Goal: Information Seeking & Learning: Check status

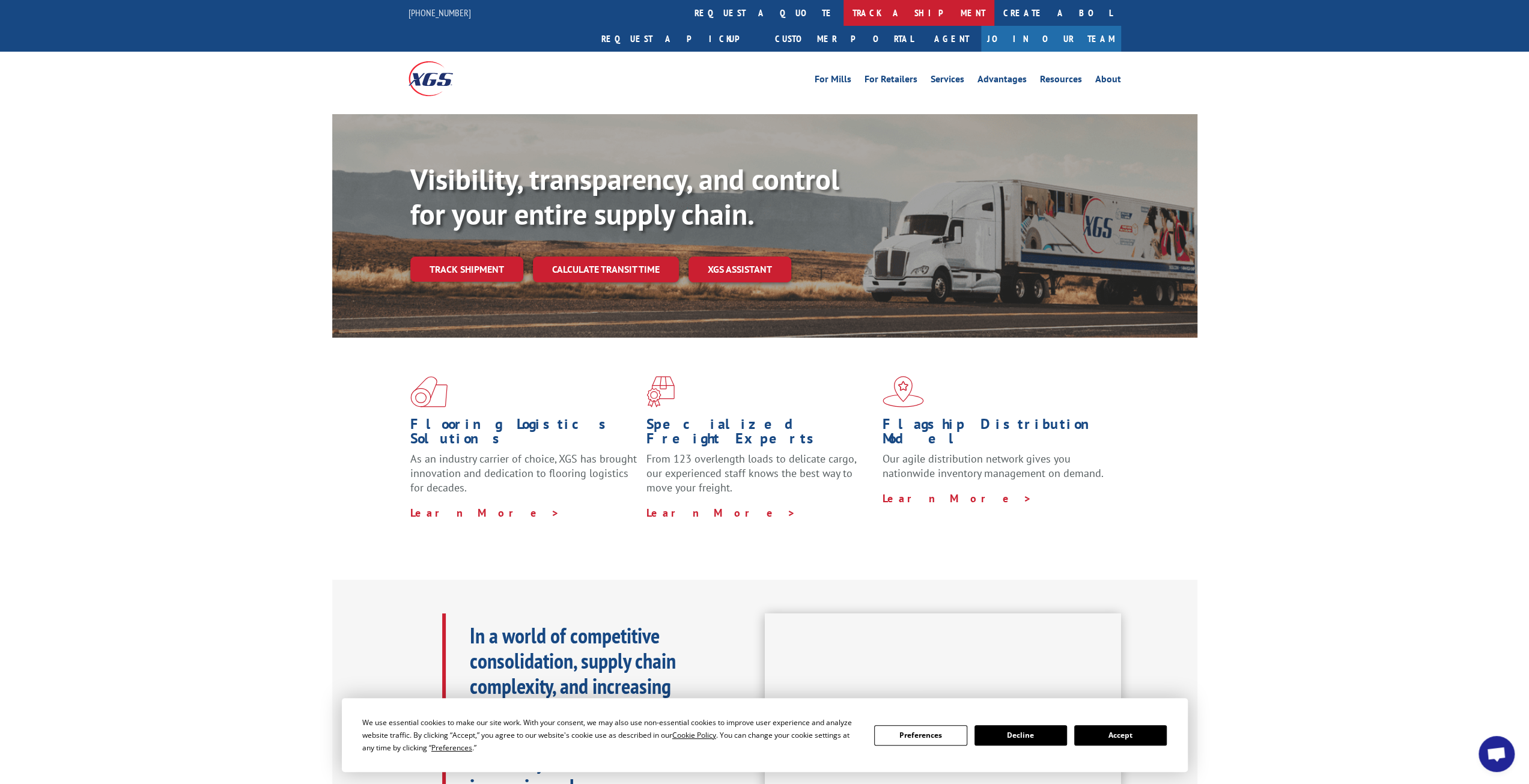
click at [843, 19] on link "track a shipment" at bounding box center [918, 12] width 151 height 26
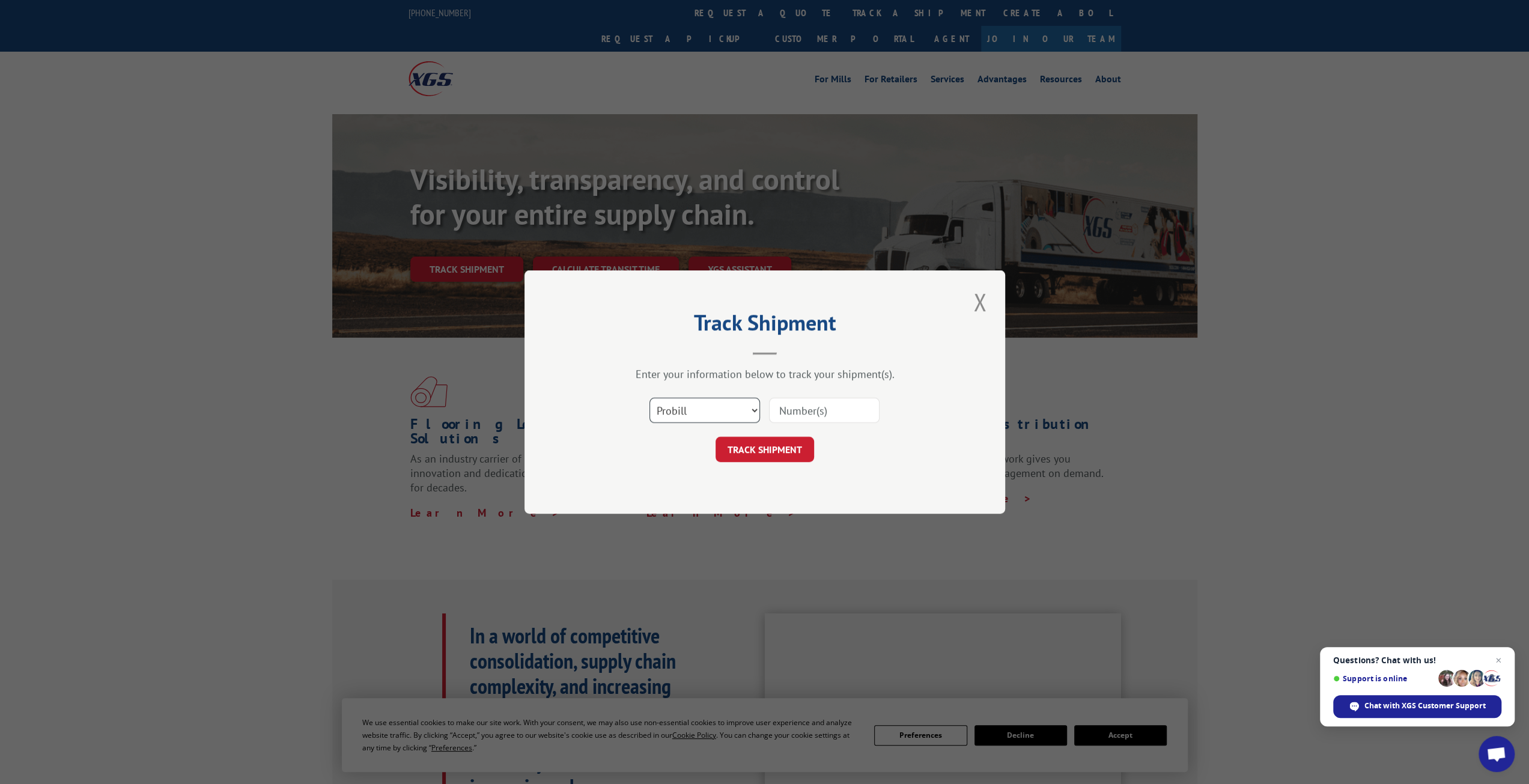
click at [734, 407] on select "Select category... Probill BOL PO" at bounding box center [705, 410] width 111 height 25
select select "bol"
click at [650, 397] on select "Select category... Probill BOL PO" at bounding box center [705, 410] width 111 height 25
click at [973, 298] on button "Close modal" at bounding box center [980, 301] width 20 height 33
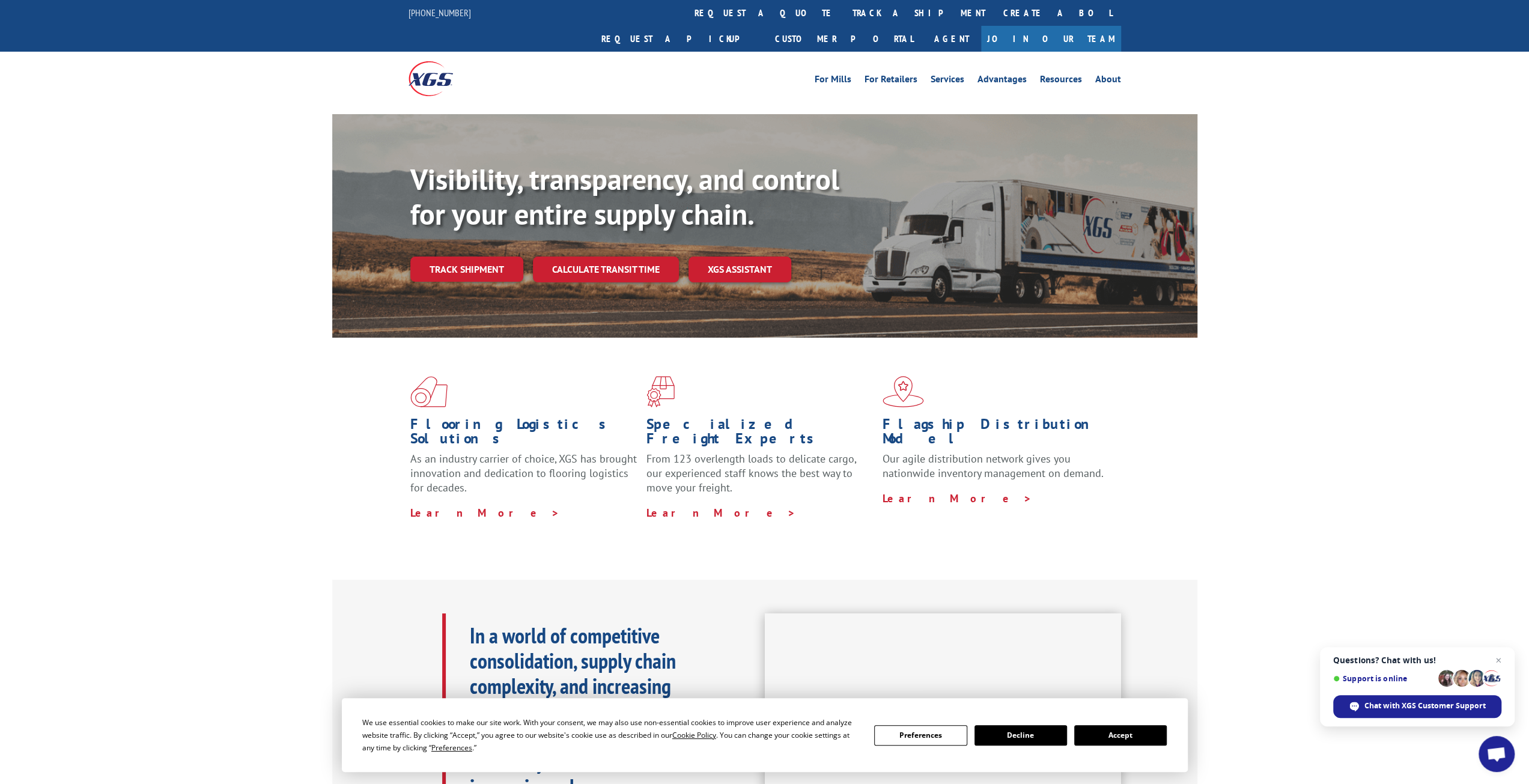
click at [843, 16] on link "track a shipment" at bounding box center [918, 12] width 151 height 26
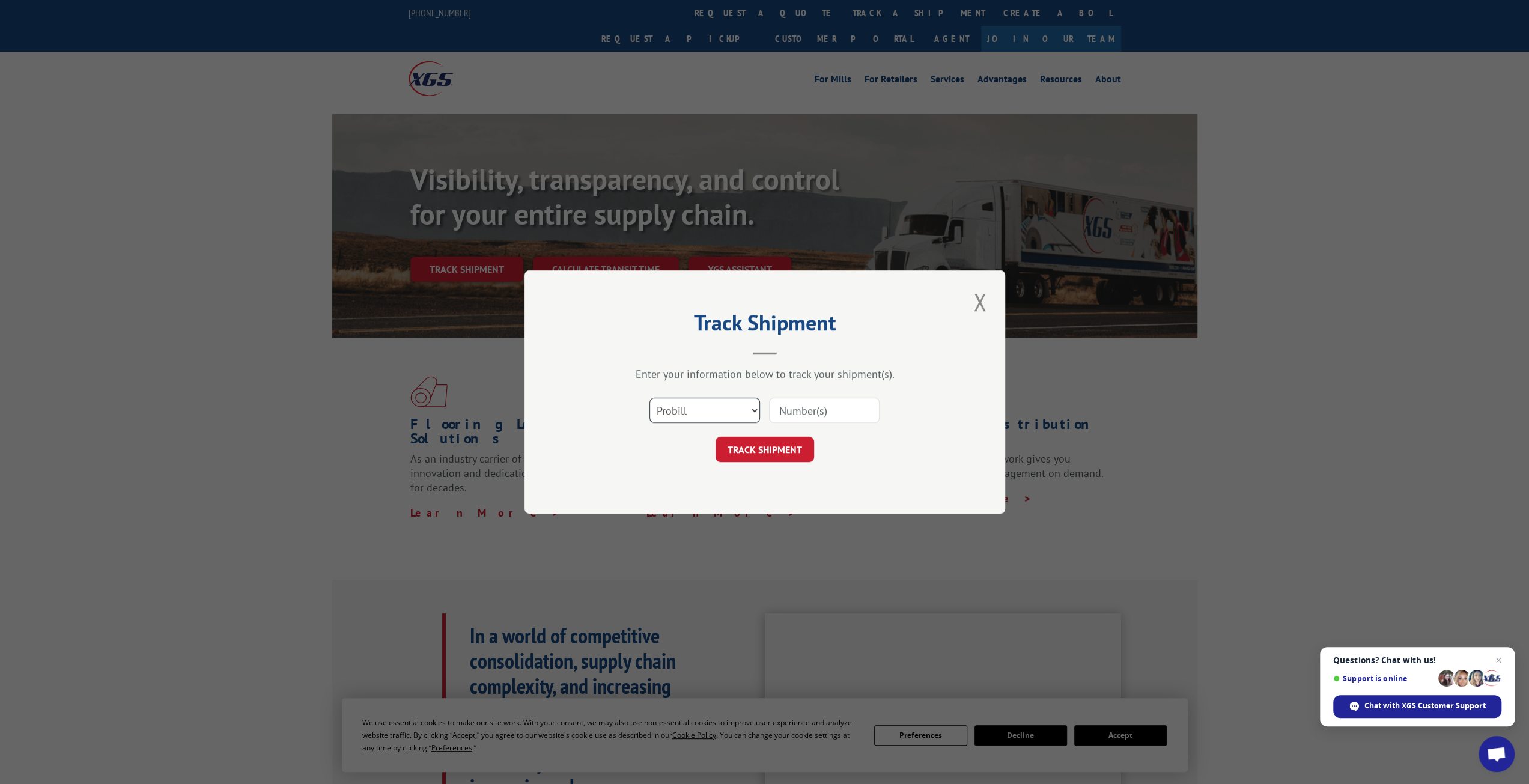
click at [686, 405] on select "Select category... Probill BOL PO" at bounding box center [705, 410] width 111 height 25
select select "bol"
click at [650, 397] on select "Select category... Probill BOL PO" at bounding box center [705, 410] width 111 height 25
click at [809, 416] on input at bounding box center [825, 410] width 111 height 25
type input "643896"
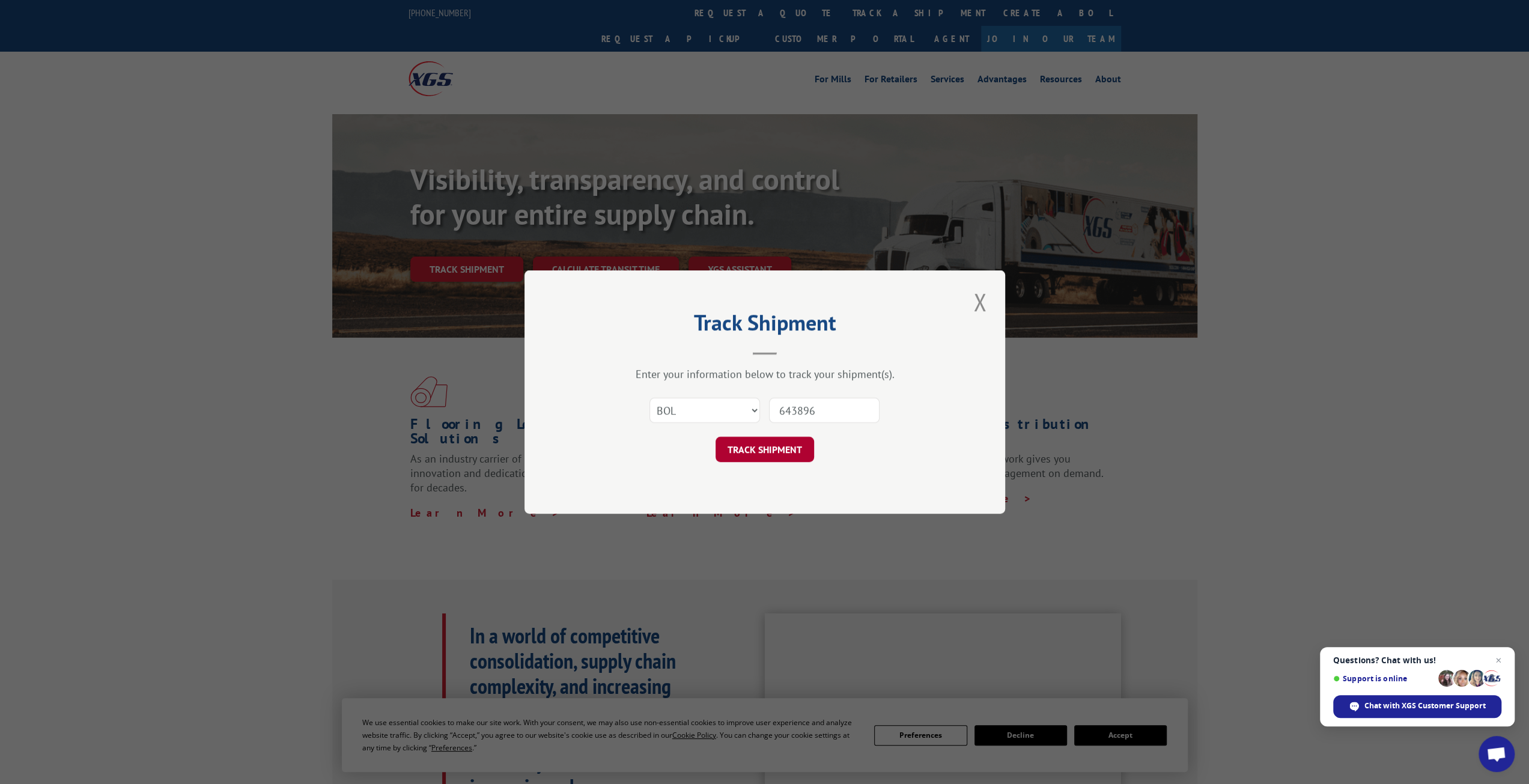
click at [799, 454] on button "TRACK SHIPMENT" at bounding box center [764, 449] width 98 height 25
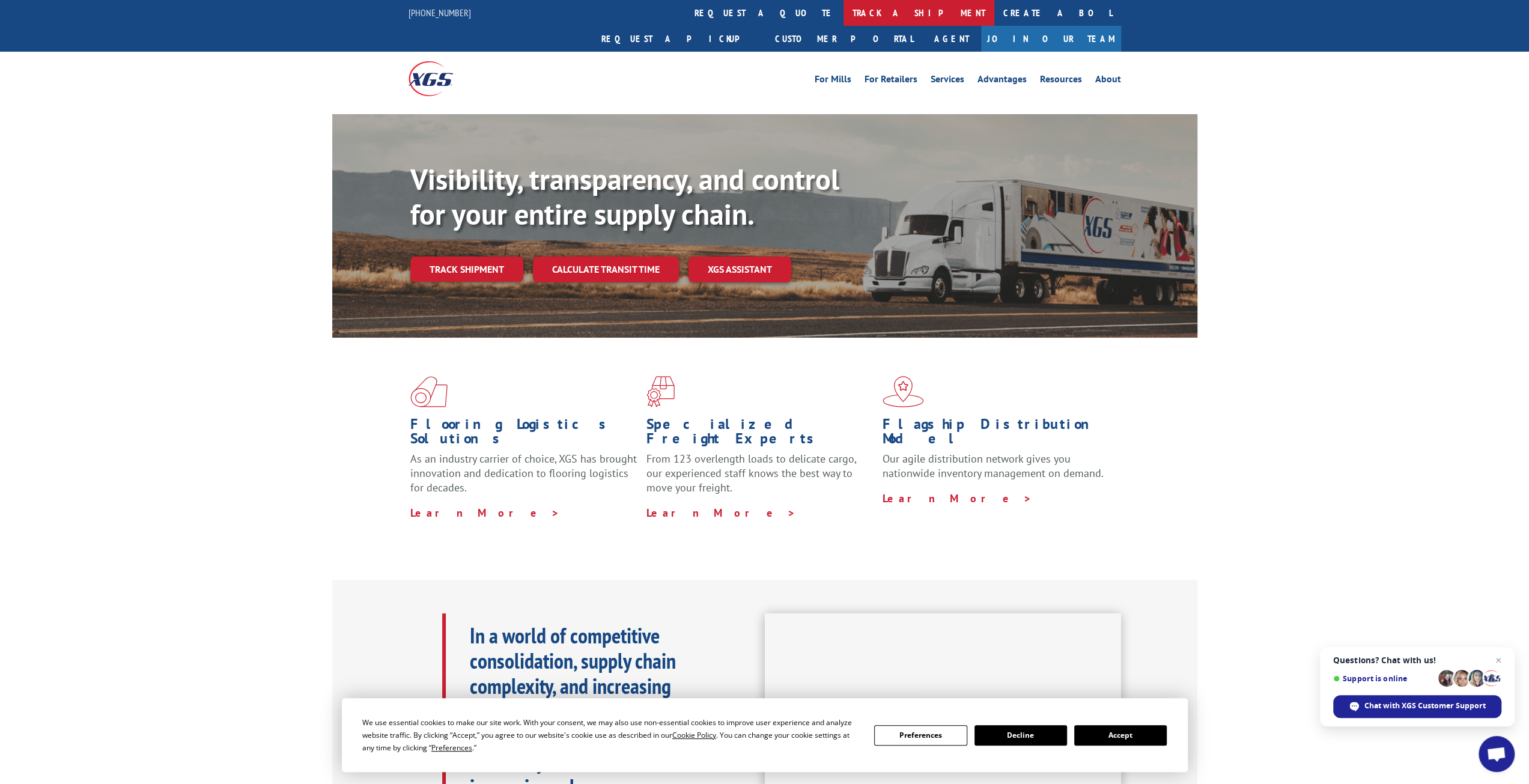
click at [843, 13] on link "track a shipment" at bounding box center [918, 12] width 151 height 26
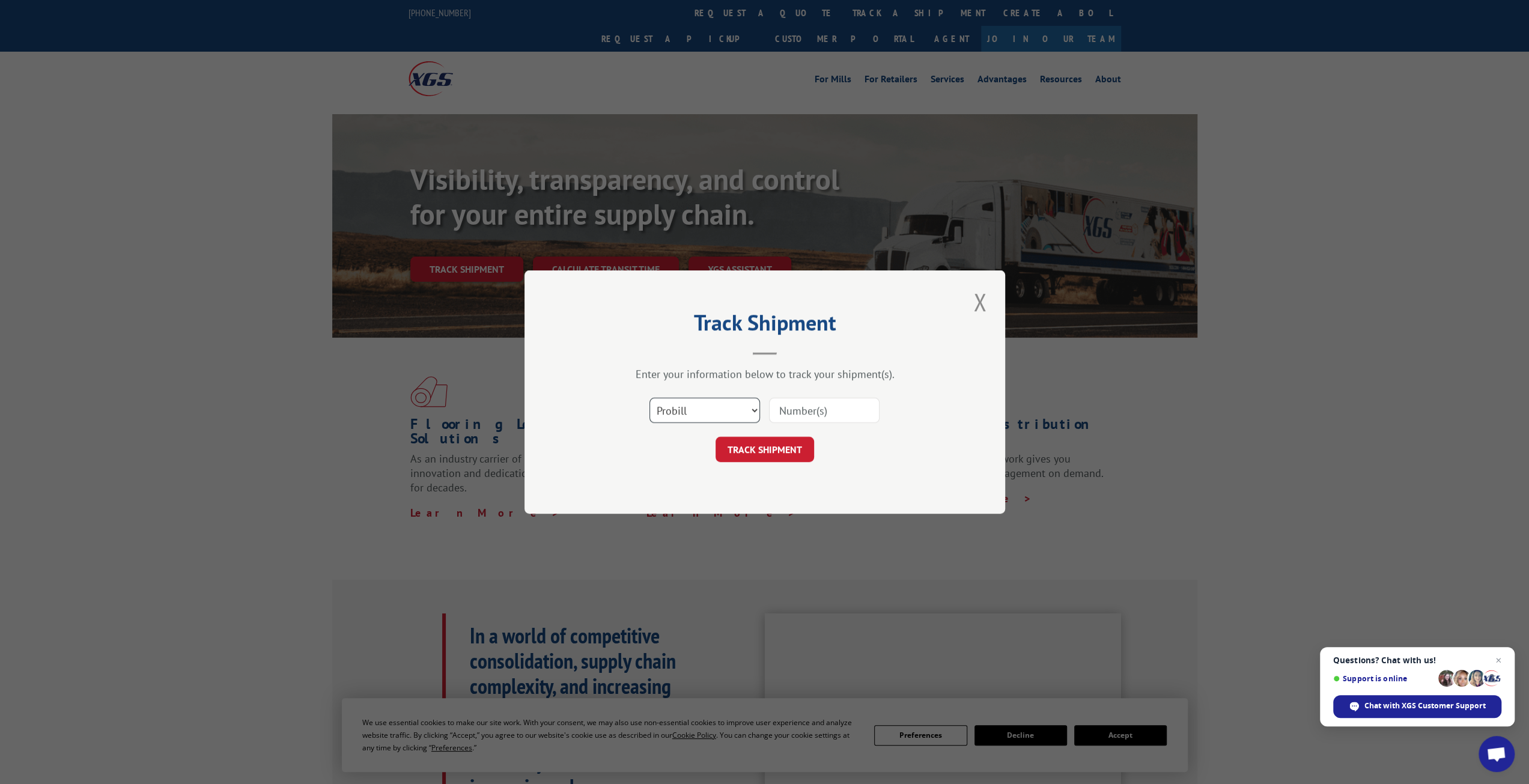
click at [704, 400] on select "Select category... Probill BOL PO" at bounding box center [705, 410] width 111 height 25
select select "bol"
click at [650, 397] on select "Select category... Probill BOL PO" at bounding box center [705, 410] width 111 height 25
click at [811, 413] on input at bounding box center [825, 410] width 111 height 25
type input "643896"
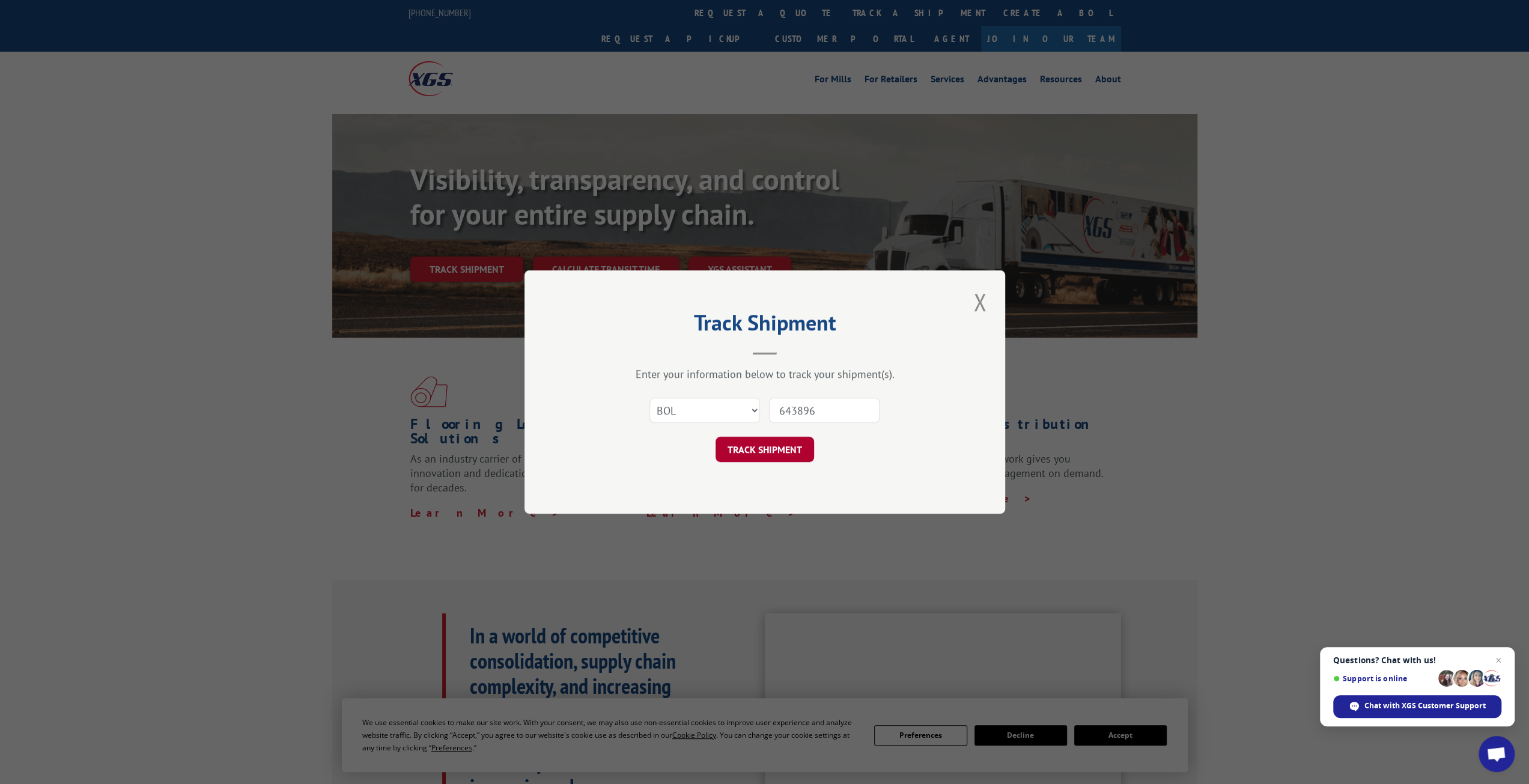
click at [786, 451] on button "TRACK SHIPMENT" at bounding box center [764, 449] width 98 height 25
